Goal: Use online tool/utility: Use online tool/utility

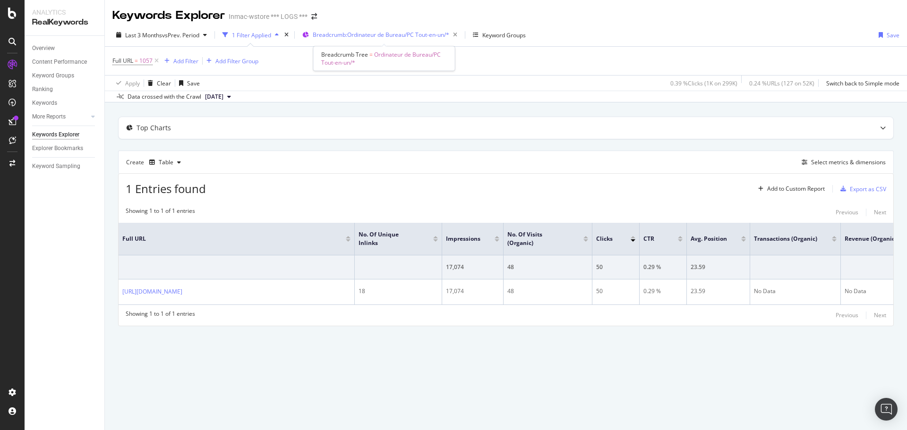
click at [385, 33] on span "Breadcrumb: Ordinateur de Bureau/PC Tout-en-un/*" at bounding box center [381, 35] width 136 height 8
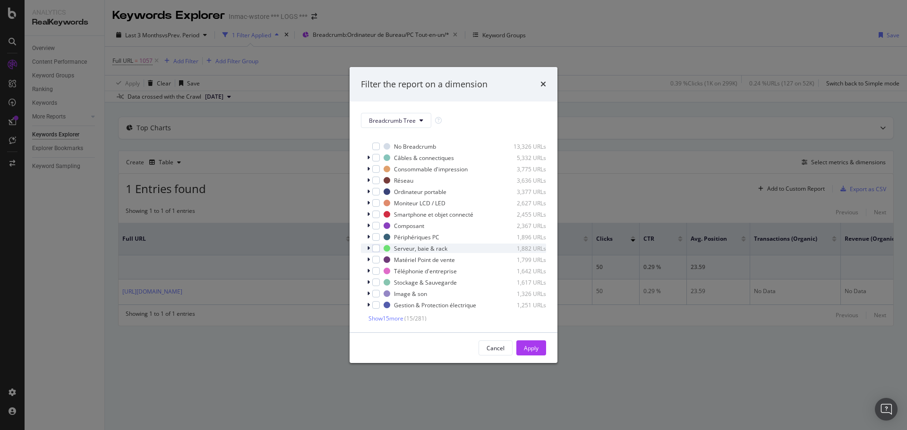
scroll to position [9, 0]
click at [398, 317] on span "Show 15 more" at bounding box center [385, 317] width 35 height 8
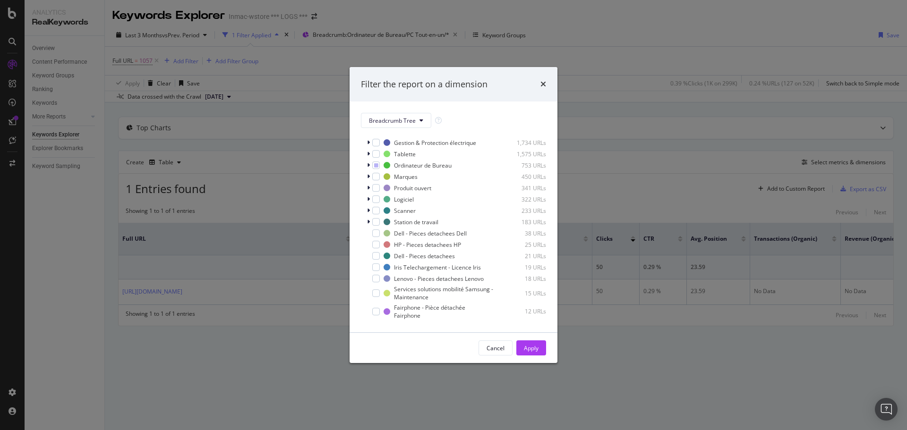
scroll to position [198, 0]
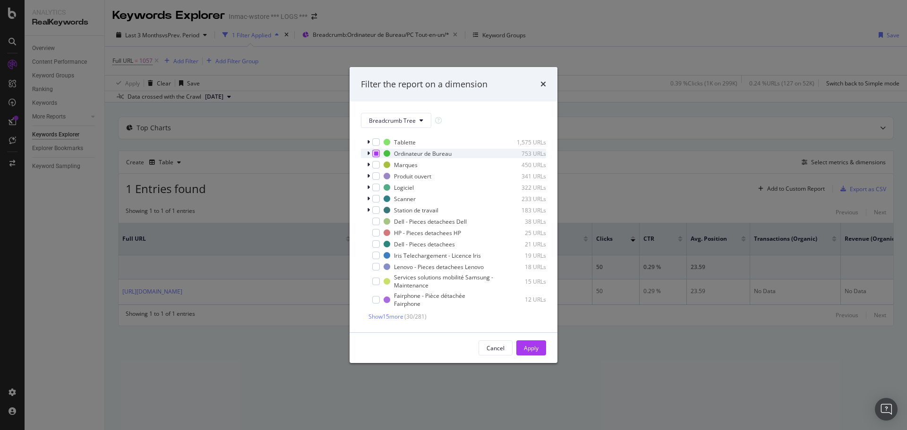
click at [377, 151] on icon "modal" at bounding box center [376, 153] width 4 height 5
click at [383, 313] on span "Show 15 more" at bounding box center [385, 317] width 35 height 8
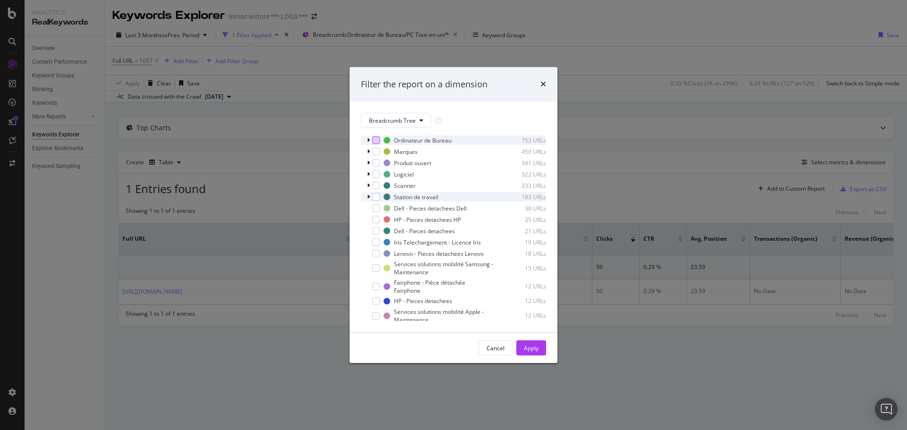
click at [368, 197] on icon "modal" at bounding box center [368, 197] width 3 height 6
click at [381, 205] on div "modal" at bounding box center [382, 207] width 8 height 8
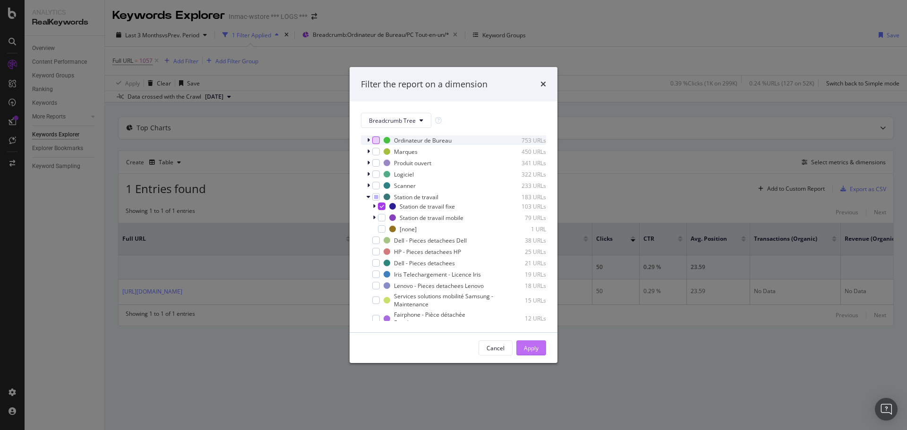
click at [539, 348] on button "Apply" at bounding box center [531, 347] width 30 height 15
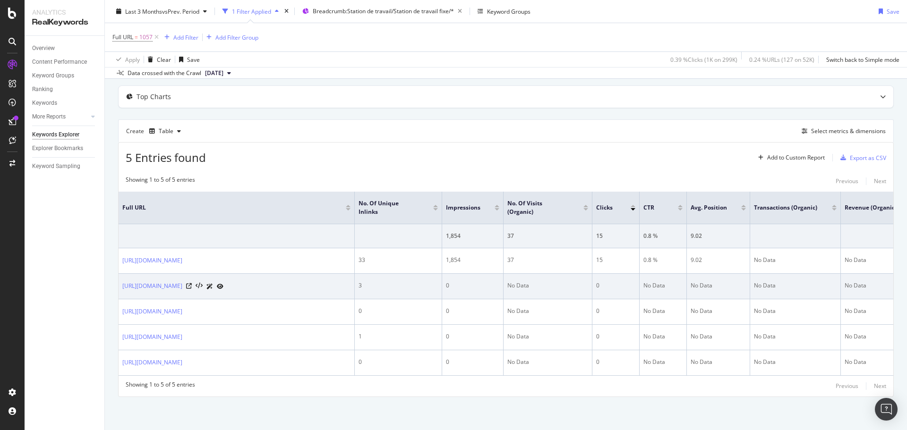
scroll to position [83, 0]
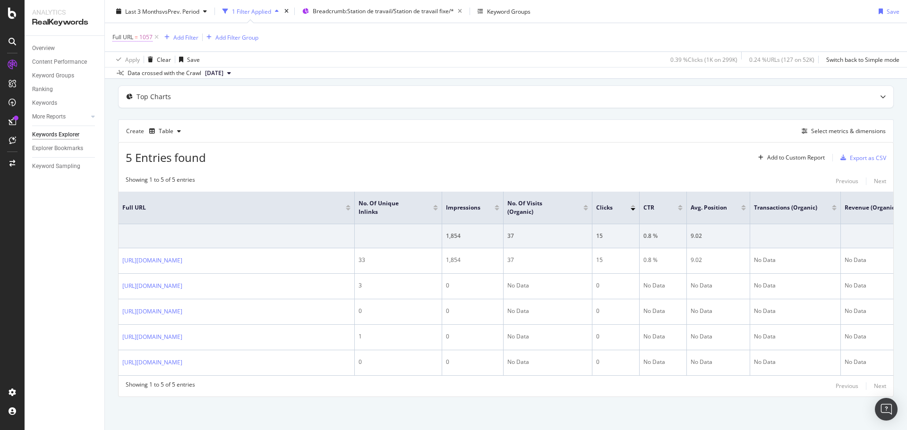
click at [144, 38] on span "1057" at bounding box center [145, 37] width 13 height 13
type input "hp"
click at [220, 94] on div "Apply" at bounding box center [217, 97] width 15 height 8
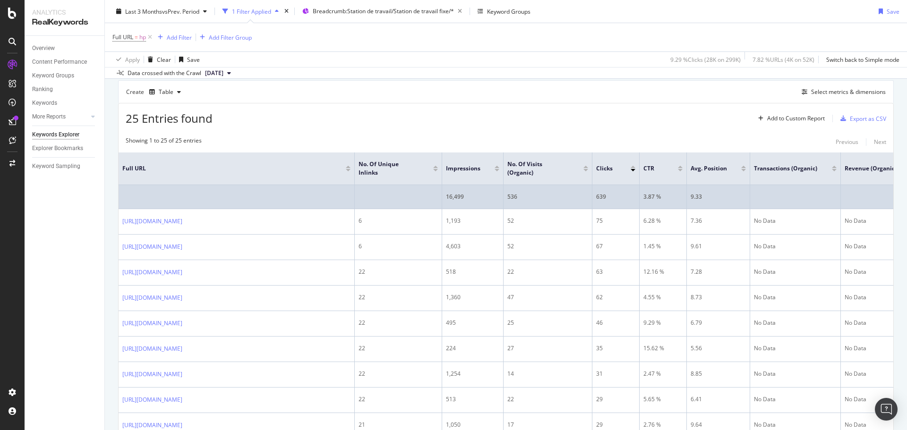
scroll to position [94, 0]
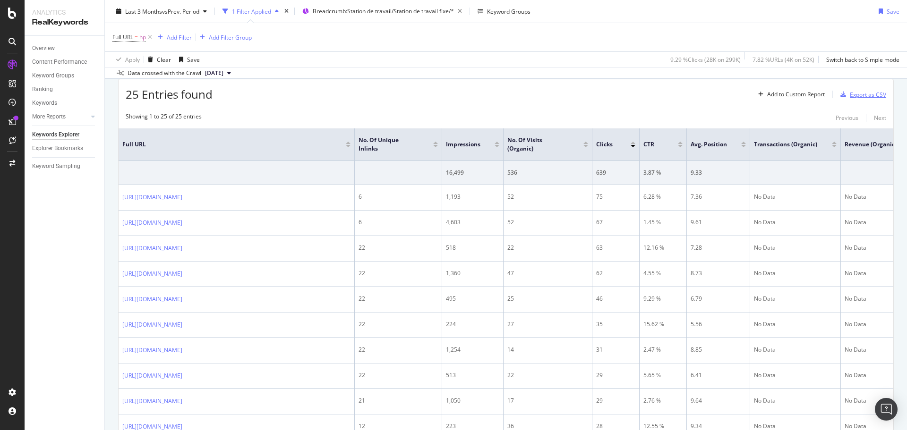
click at [851, 95] on div "Export as CSV" at bounding box center [867, 95] width 36 height 8
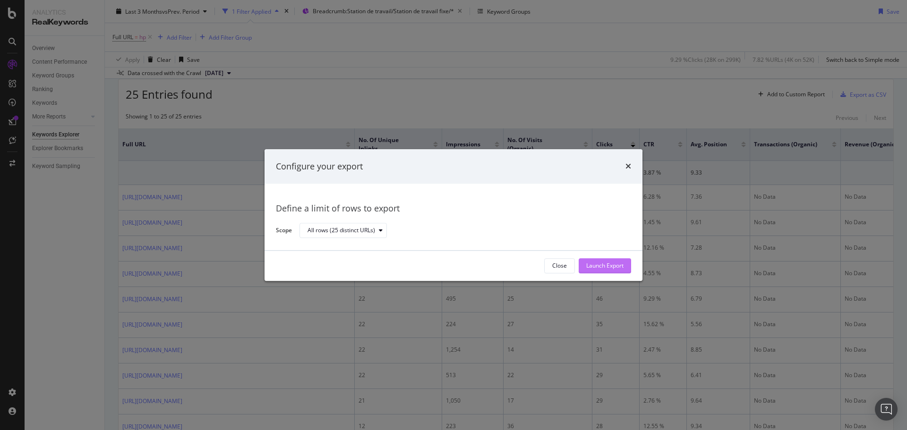
click at [618, 264] on div "Launch Export" at bounding box center [604, 266] width 37 height 8
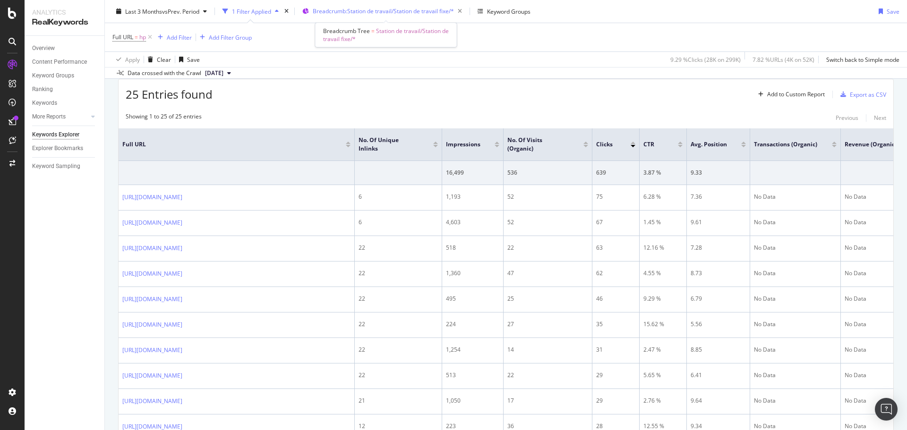
click at [394, 8] on span "Breadcrumb: Station de travail/Station de travail fixe/*" at bounding box center [383, 11] width 141 height 8
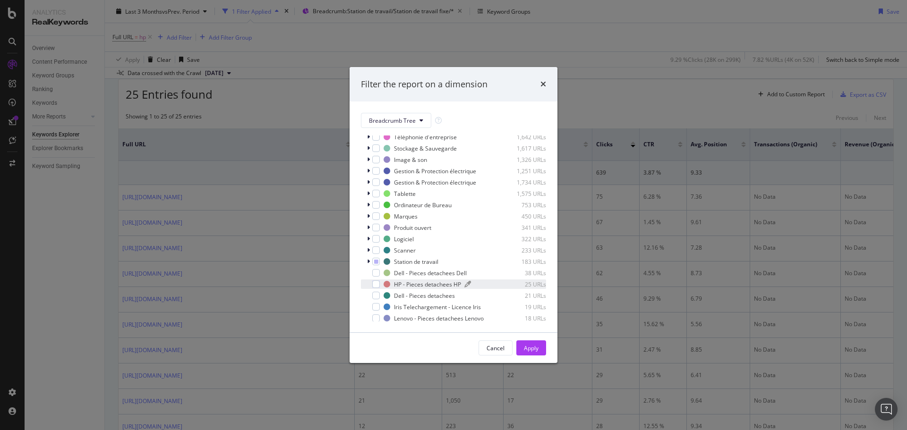
scroll to position [189, 0]
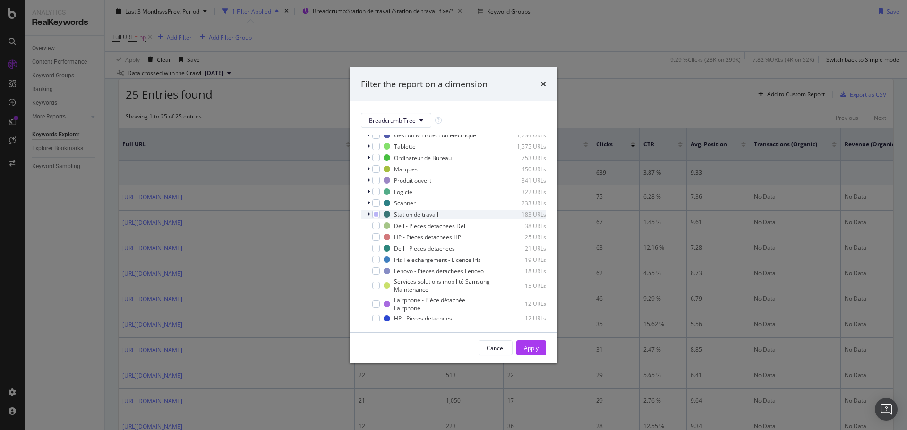
click at [368, 213] on icon "modal" at bounding box center [368, 215] width 3 height 6
click at [383, 234] on div "modal" at bounding box center [382, 235] width 8 height 8
click at [381, 226] on icon "modal" at bounding box center [382, 223] width 4 height 5
click at [532, 348] on div "Apply" at bounding box center [531, 348] width 15 height 8
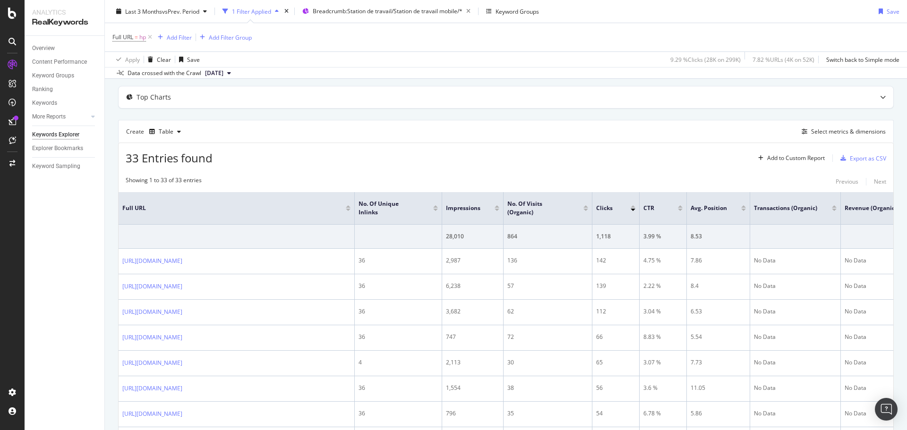
scroll to position [94, 0]
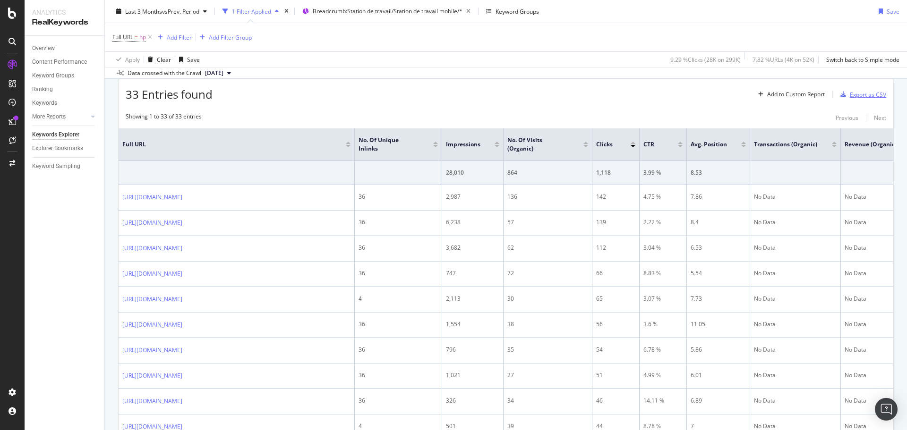
click at [853, 99] on div "Export as CSV" at bounding box center [861, 94] width 50 height 14
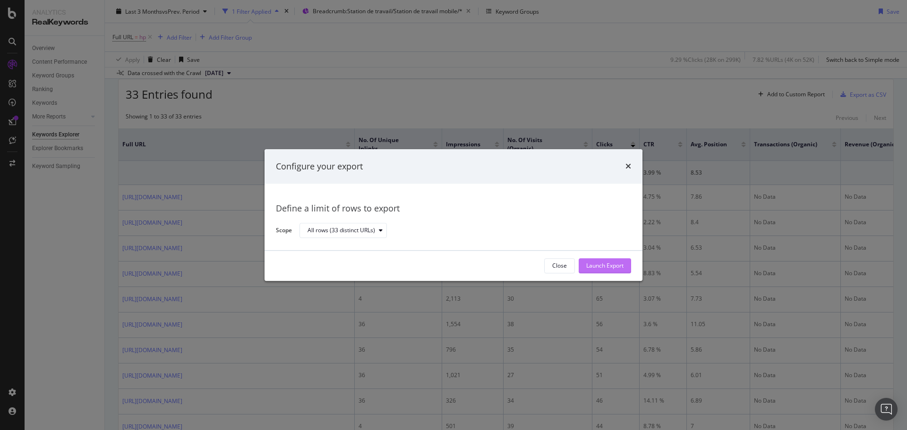
click at [609, 267] on div "Launch Export" at bounding box center [604, 266] width 37 height 8
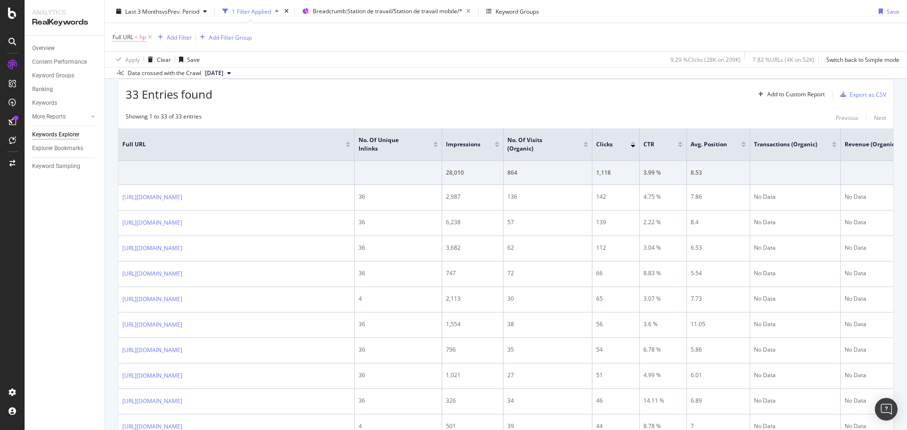
click at [141, 36] on span "hp" at bounding box center [142, 37] width 7 height 13
click at [154, 81] on input "hp" at bounding box center [165, 76] width 89 height 15
type input "1057"
click at [221, 96] on div "Apply" at bounding box center [217, 97] width 15 height 8
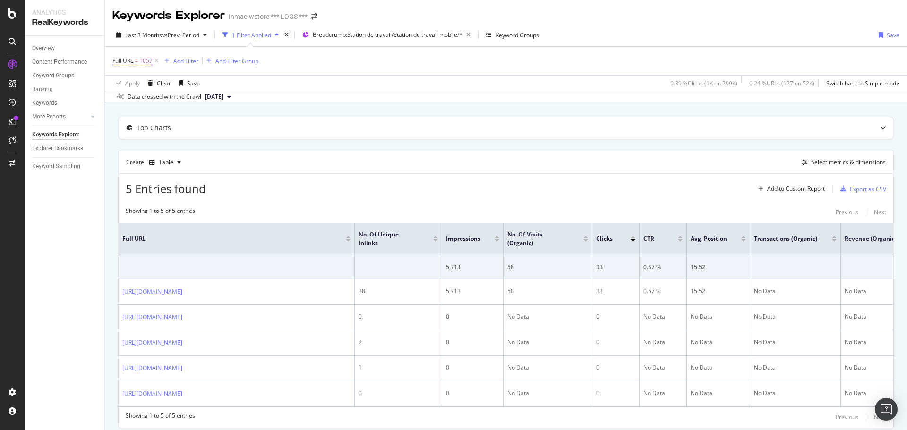
click at [145, 60] on span "1057" at bounding box center [145, 60] width 13 height 13
type input "hp"
click at [217, 117] on div "Apply" at bounding box center [217, 120] width 15 height 8
click at [391, 37] on span "Breadcrumb: Station de travail/Station de travail mobile/*" at bounding box center [388, 35] width 150 height 8
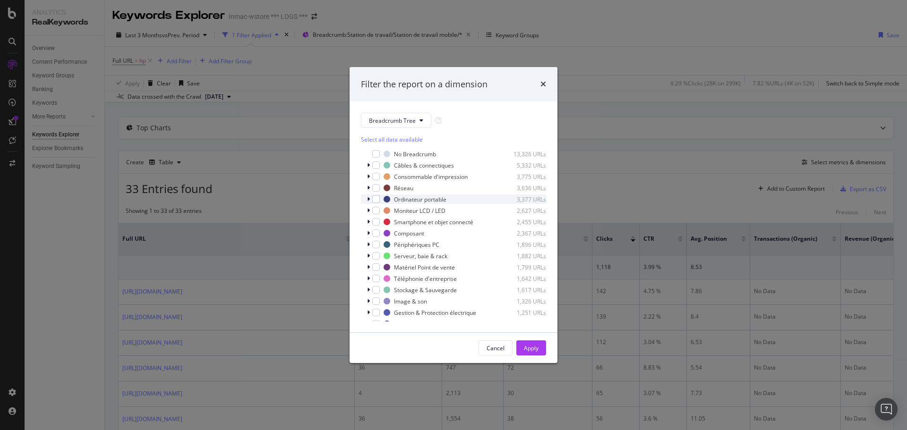
click at [370, 199] on div "modal" at bounding box center [369, 199] width 6 height 9
click at [384, 210] on div "modal" at bounding box center [382, 209] width 8 height 8
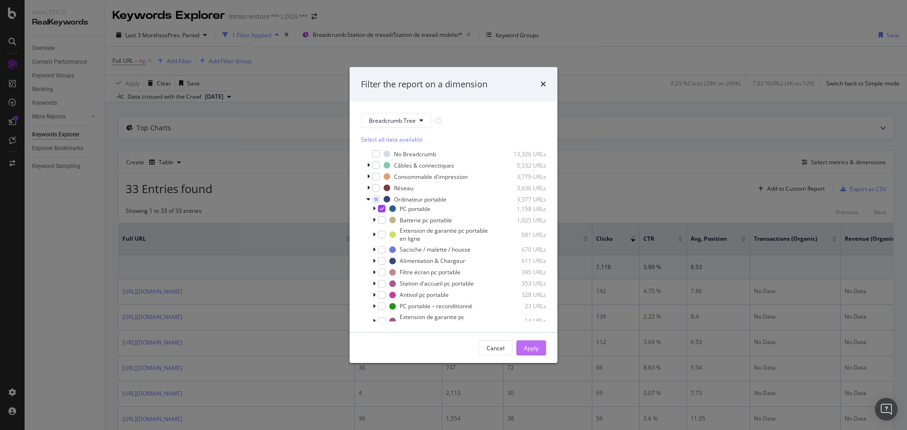
click at [540, 340] on button "Apply" at bounding box center [531, 347] width 30 height 15
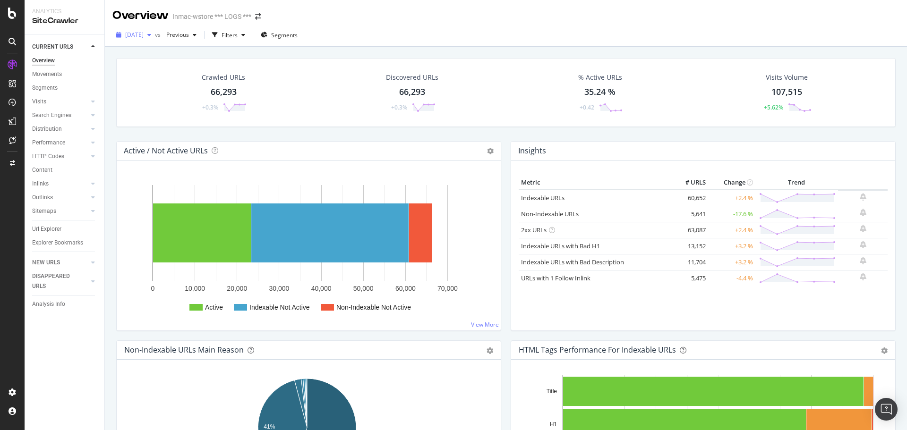
click at [132, 36] on span "[DATE]" at bounding box center [134, 35] width 18 height 8
click at [50, 126] on div "LogAnalyzer" at bounding box center [53, 123] width 37 height 9
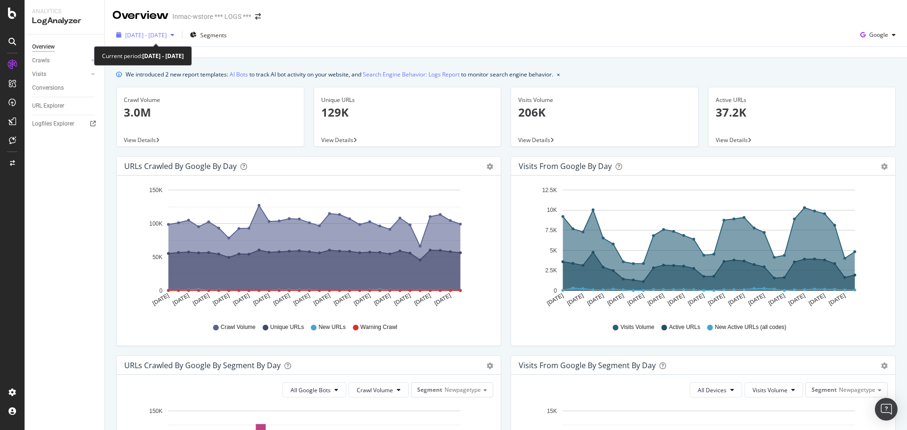
click at [161, 40] on div "[DATE] - [DATE]" at bounding box center [145, 35] width 66 height 14
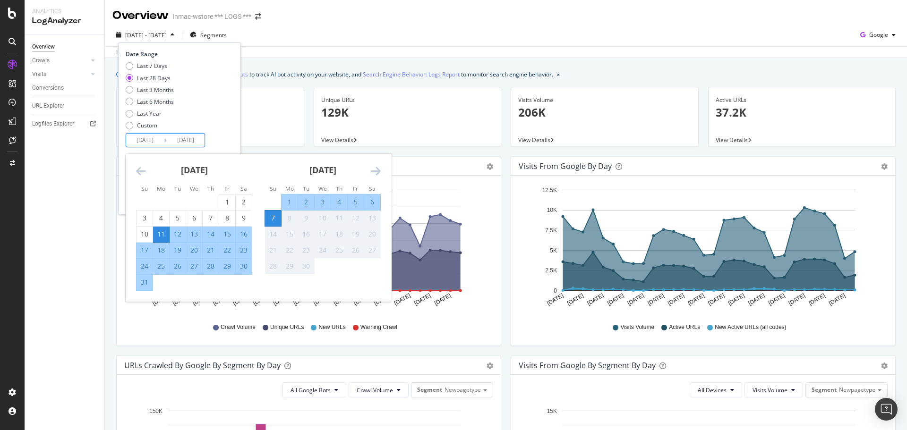
click at [159, 140] on input "[DATE]" at bounding box center [145, 140] width 38 height 13
click at [223, 220] on div "8" at bounding box center [227, 217] width 16 height 9
type input "[DATE]"
click at [212, 139] on div "Date Range Last 7 Days Last 28 Days Last 3 Months Last 6 Months Last Year Custo…" at bounding box center [178, 98] width 105 height 97
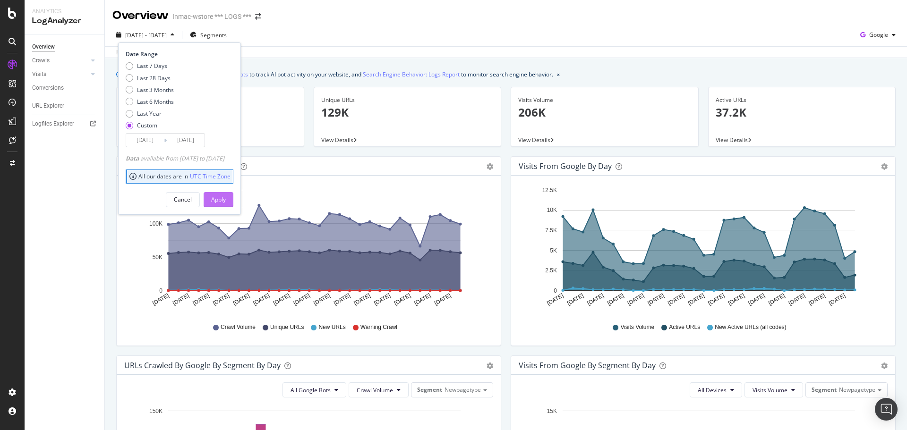
click at [226, 200] on div "Apply" at bounding box center [218, 199] width 15 height 8
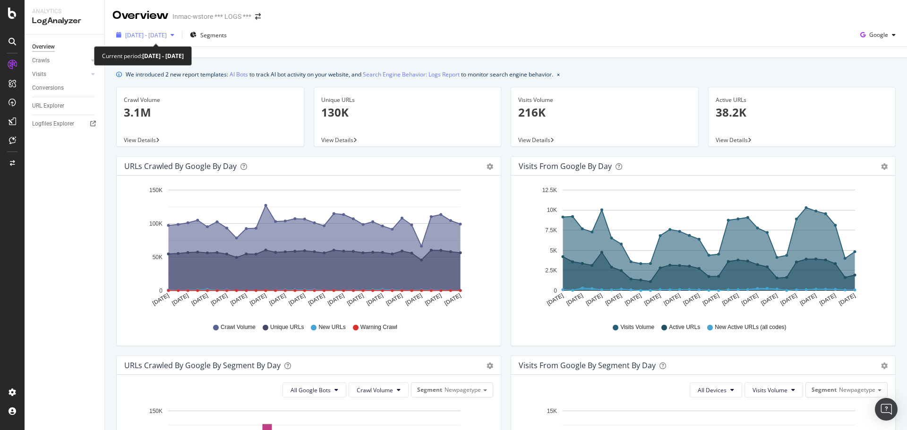
click at [167, 39] on span "[DATE] - [DATE]" at bounding box center [146, 35] width 42 height 8
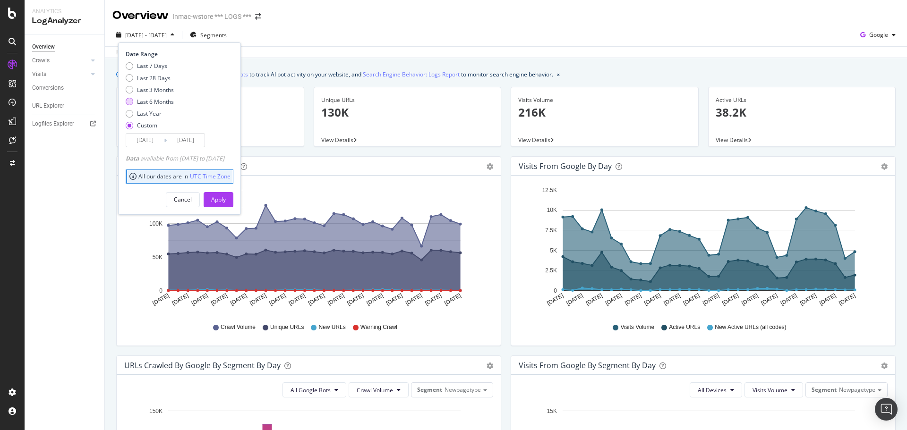
click at [152, 101] on div "Last 6 Months" at bounding box center [155, 102] width 37 height 8
type input "[DATE]"
click at [226, 203] on div "Apply" at bounding box center [218, 199] width 15 height 8
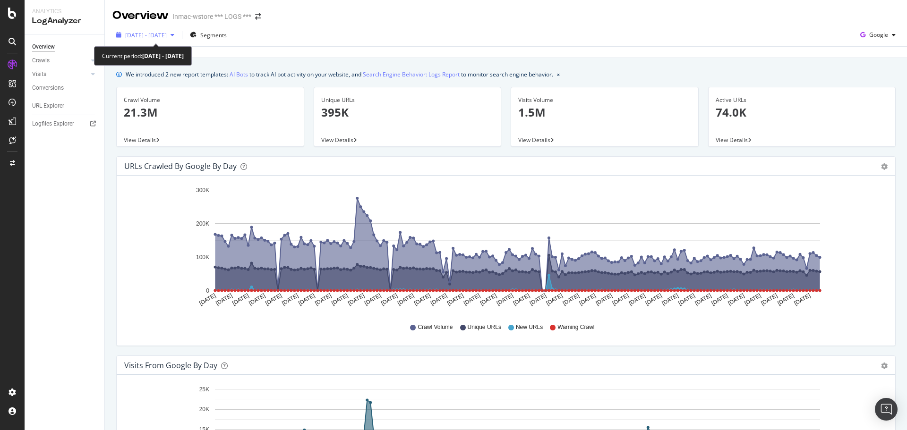
click at [167, 34] on span "[DATE] - [DATE]" at bounding box center [146, 35] width 42 height 8
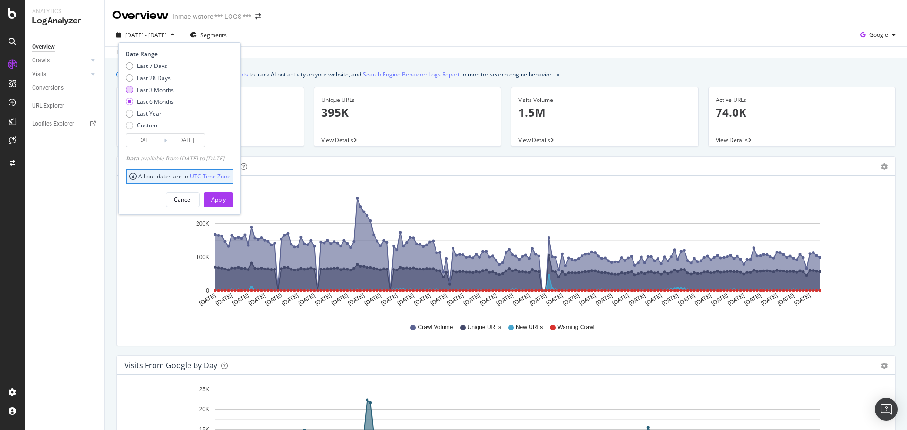
click at [153, 92] on div "Last 3 Months" at bounding box center [155, 90] width 37 height 8
type input "[DATE]"
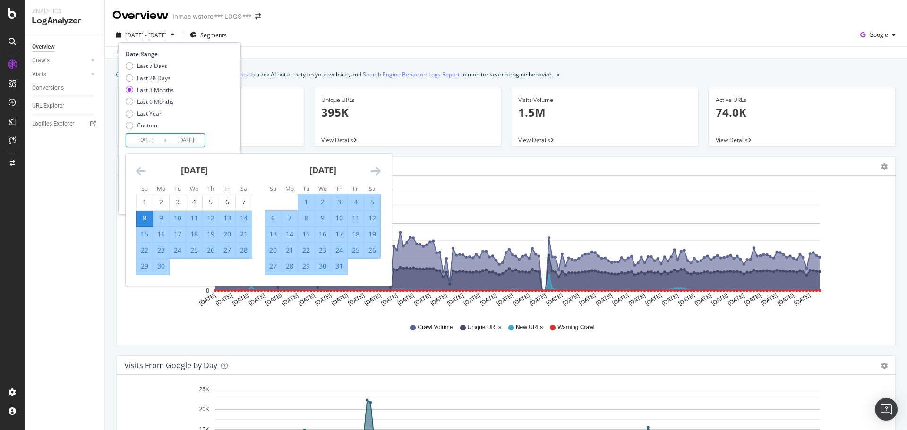
click at [158, 141] on input "[DATE]" at bounding box center [145, 140] width 38 height 13
click at [196, 103] on div "Last 7 Days Last 28 Days Last 3 Months Last 6 Months Last Year Custom" at bounding box center [178, 97] width 105 height 71
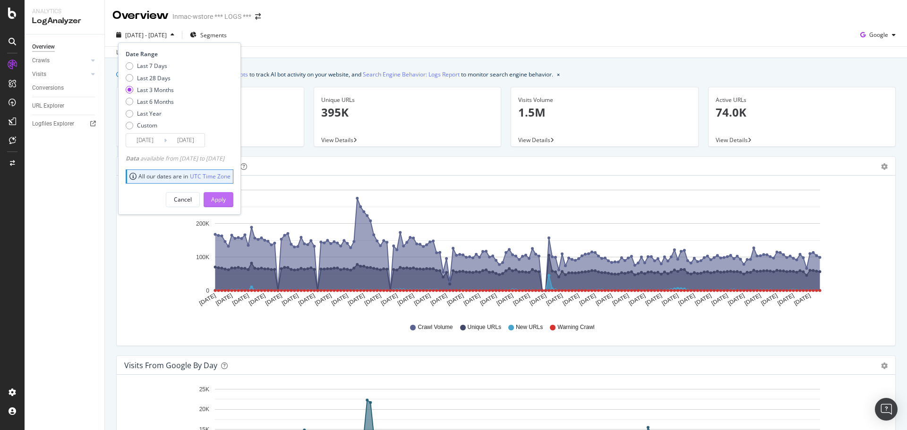
click at [226, 203] on div "Apply" at bounding box center [218, 199] width 15 height 8
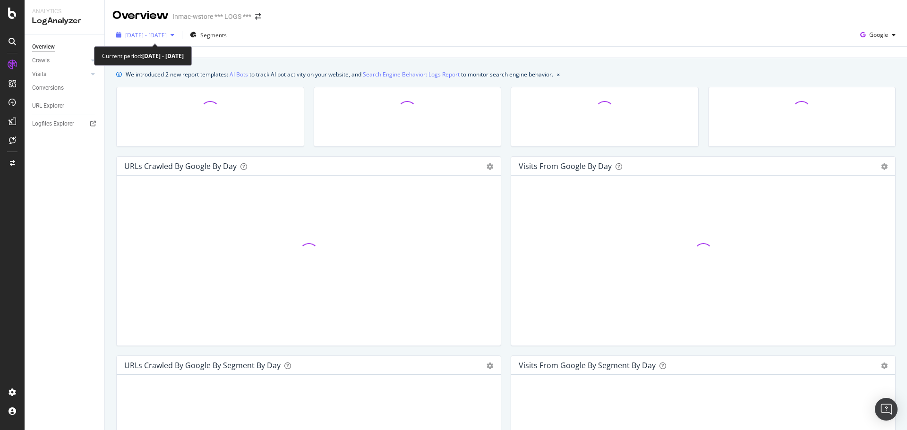
click at [178, 39] on div "[DATE] - [DATE]" at bounding box center [145, 35] width 66 height 14
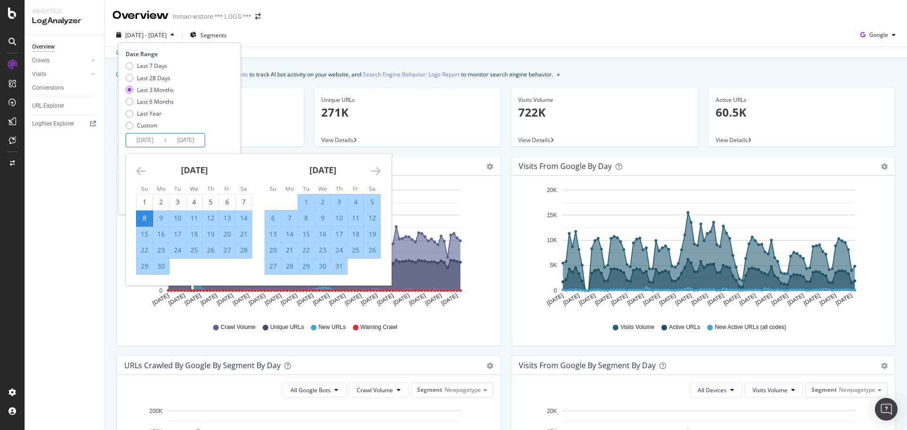
click at [148, 139] on input "[DATE]" at bounding box center [145, 140] width 38 height 13
type input "[DATE]"
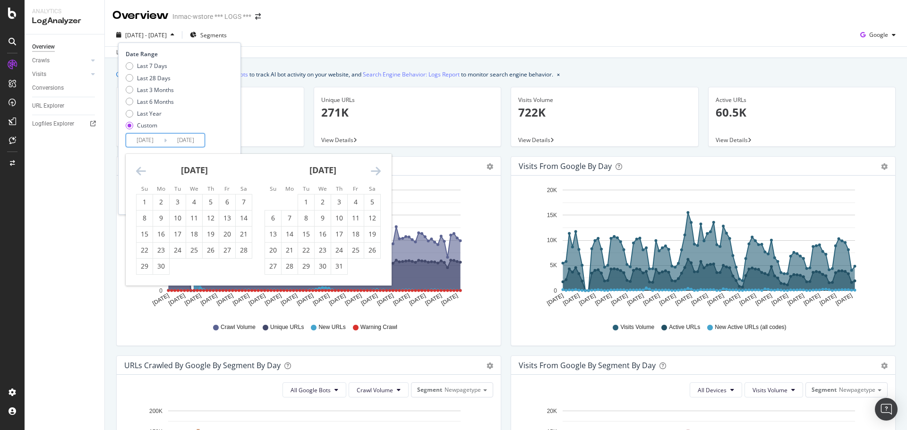
click at [220, 144] on div "Date Range Last 7 Days Last 28 Days Last 3 Months Last 6 Months Last Year Custo…" at bounding box center [178, 98] width 105 height 97
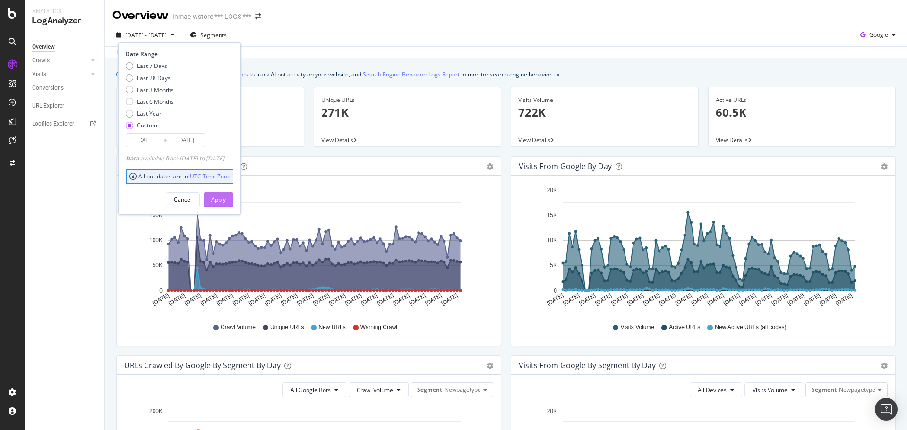
click at [226, 201] on div "Apply" at bounding box center [218, 199] width 15 height 8
